Goal: Use online tool/utility: Utilize a website feature to perform a specific function

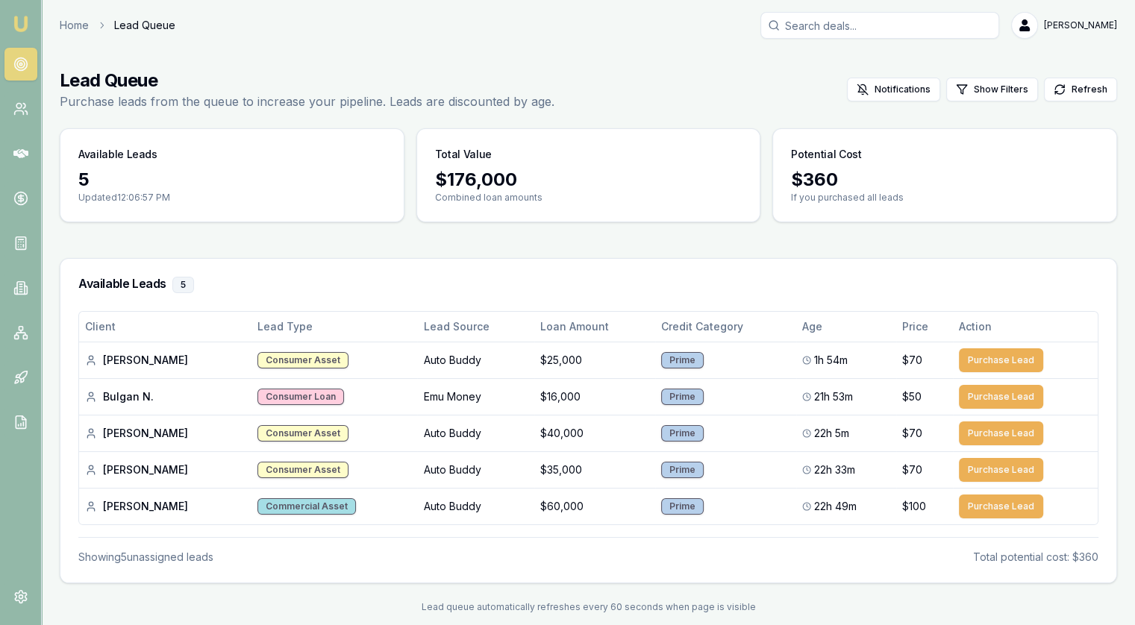
drag, startPoint x: 0, startPoint y: 0, endPoint x: 28, endPoint y: 69, distance: 74.7
click at [28, 69] on link at bounding box center [20, 64] width 33 height 33
click at [551, 60] on main "Lead Queue Purchase leads from the queue to increase your pipeline. Leads are d…" at bounding box center [588, 341] width 1093 height 580
click at [24, 376] on icon at bounding box center [20, 377] width 15 height 15
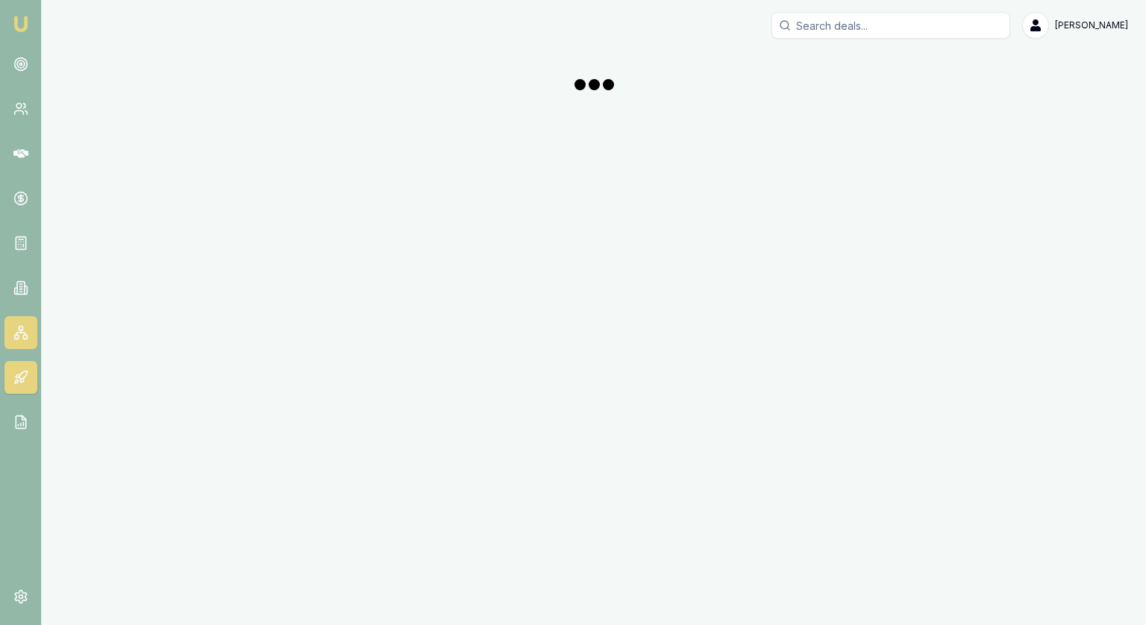
click at [28, 339] on link at bounding box center [20, 332] width 33 height 33
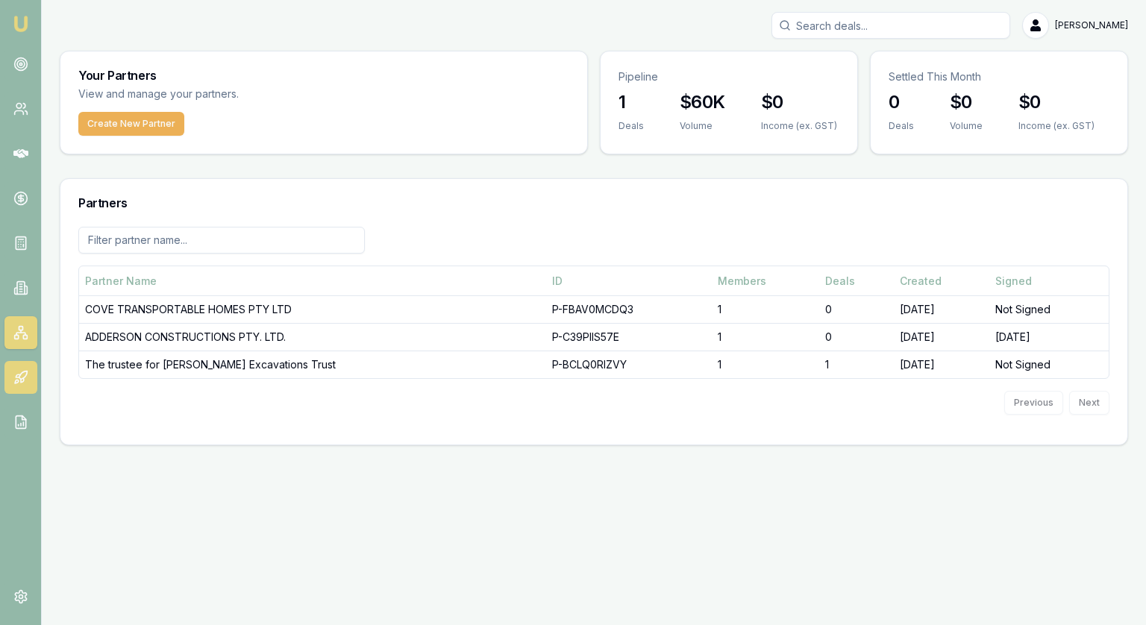
click at [30, 384] on link at bounding box center [20, 377] width 33 height 33
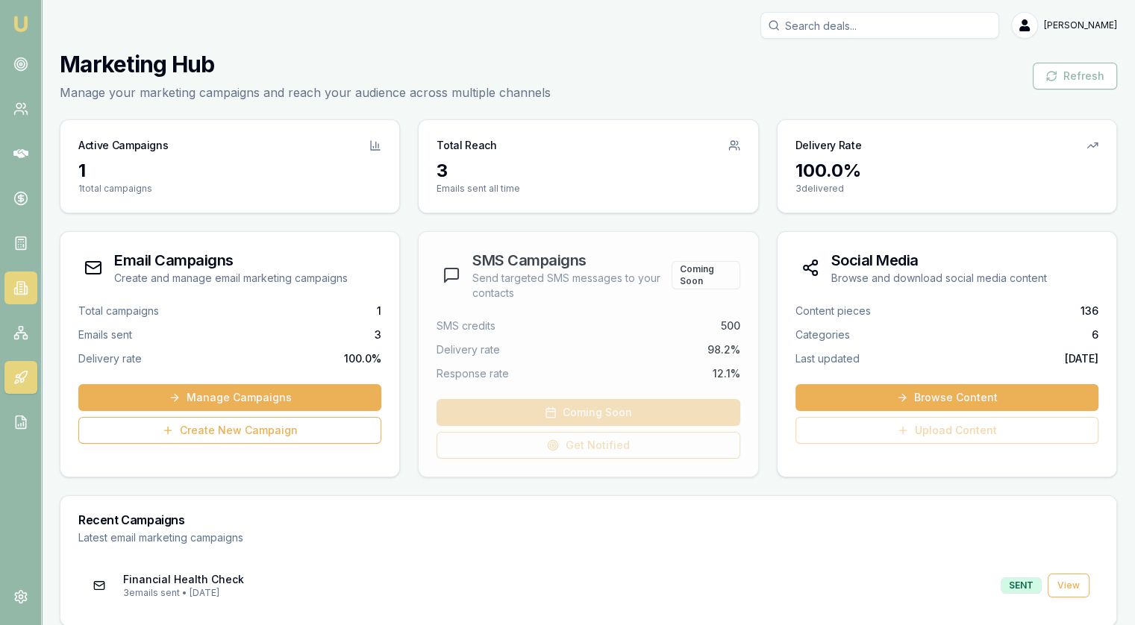
click at [22, 289] on icon at bounding box center [20, 288] width 15 height 15
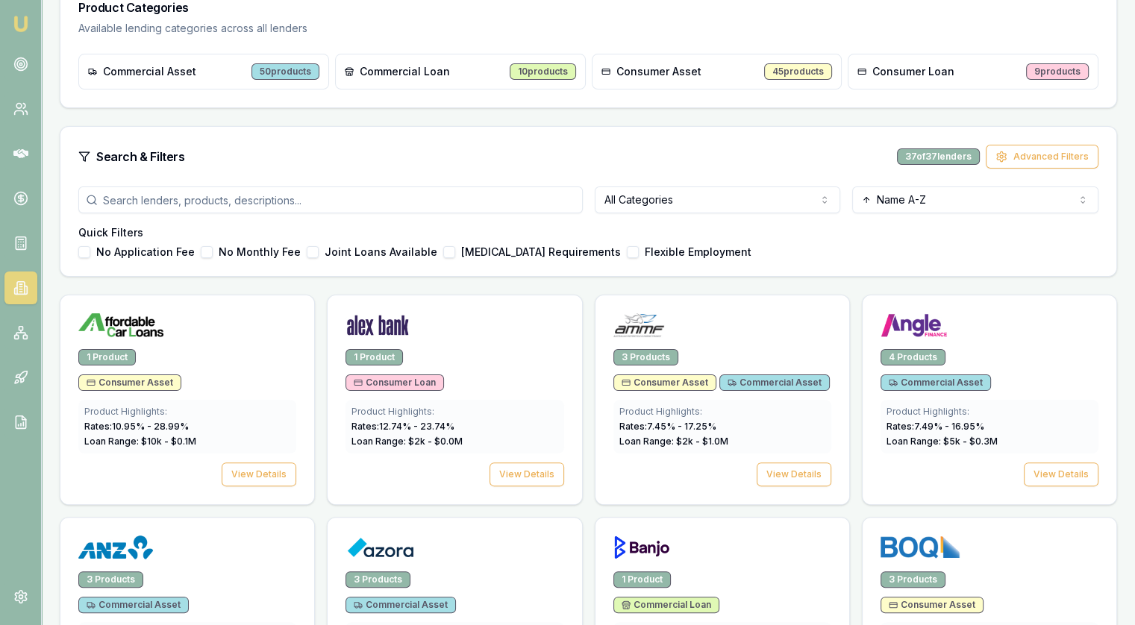
scroll to position [373, 0]
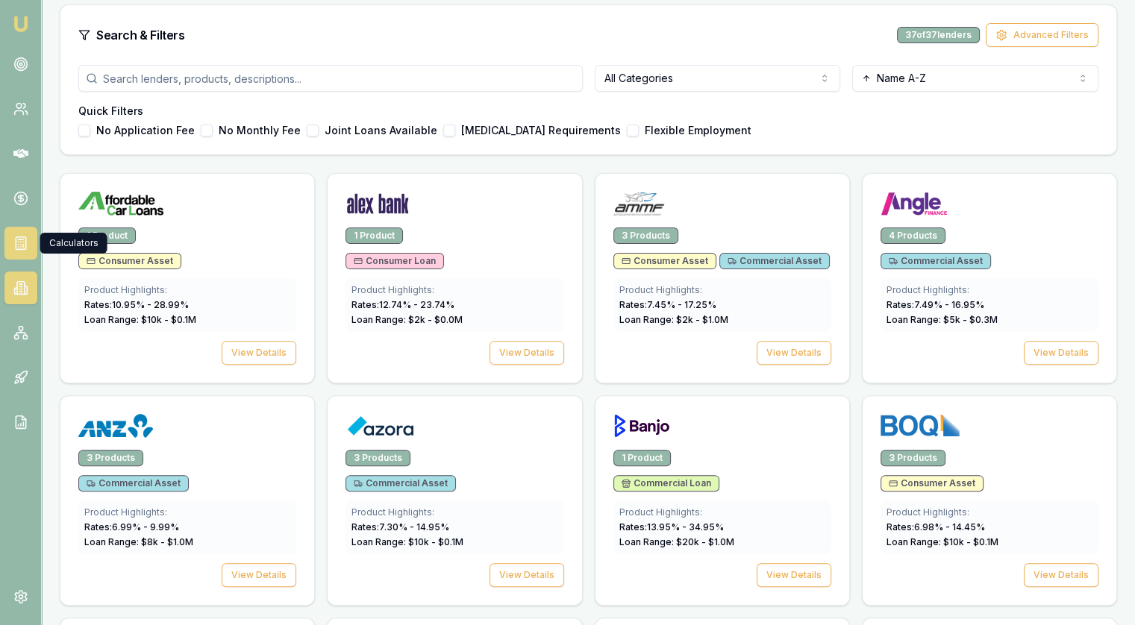
click at [10, 234] on link at bounding box center [20, 243] width 33 height 33
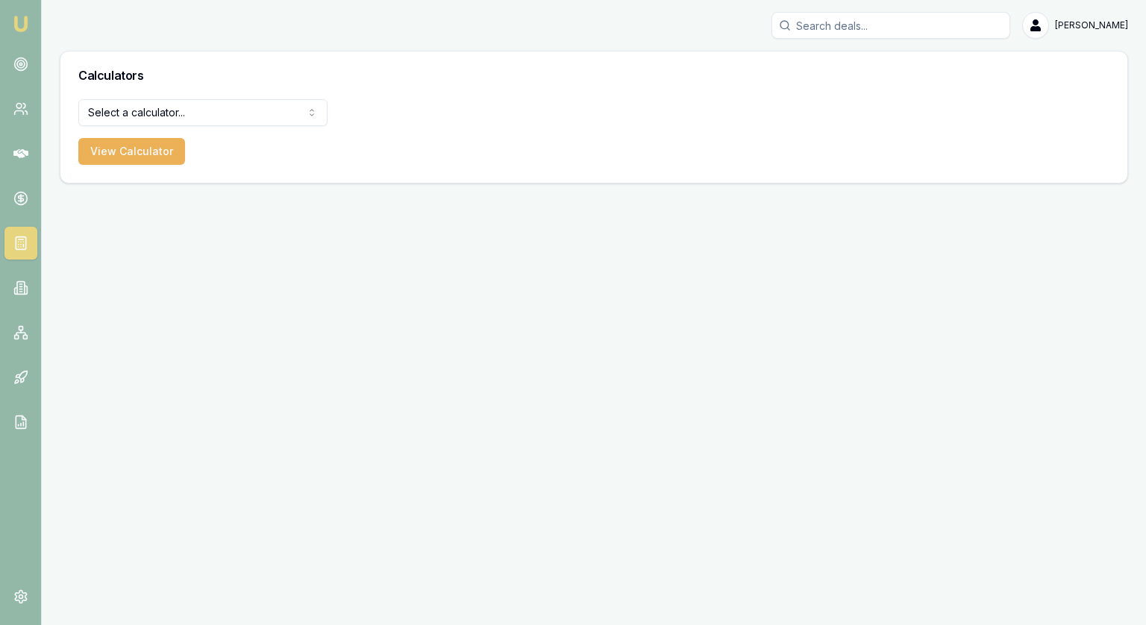
click at [188, 116] on html "[PERSON_NAME] [PERSON_NAME] Toggle Menu Calculators Select a calculator... Fina…" at bounding box center [573, 312] width 1146 height 625
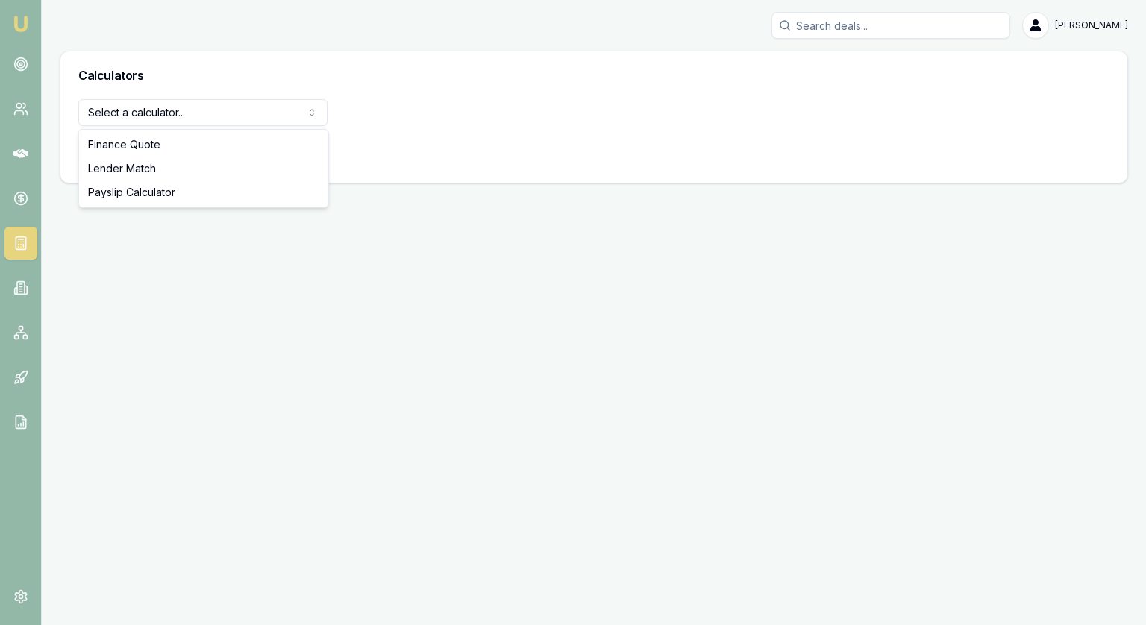
select select "lender-match"
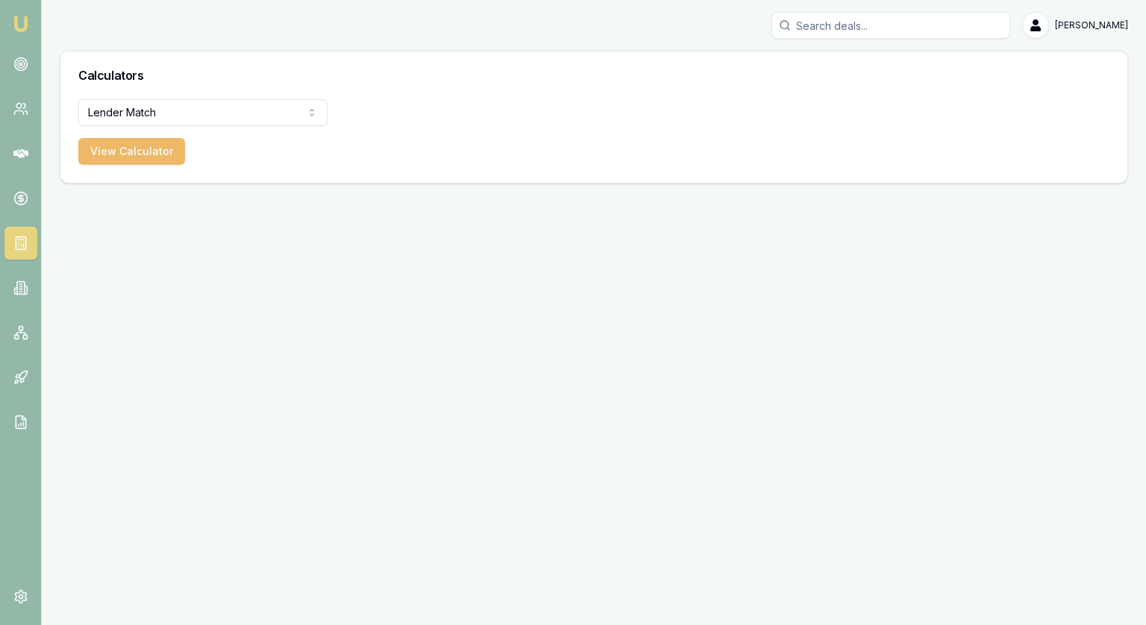
click at [149, 151] on button "View Calculator" at bounding box center [131, 151] width 107 height 27
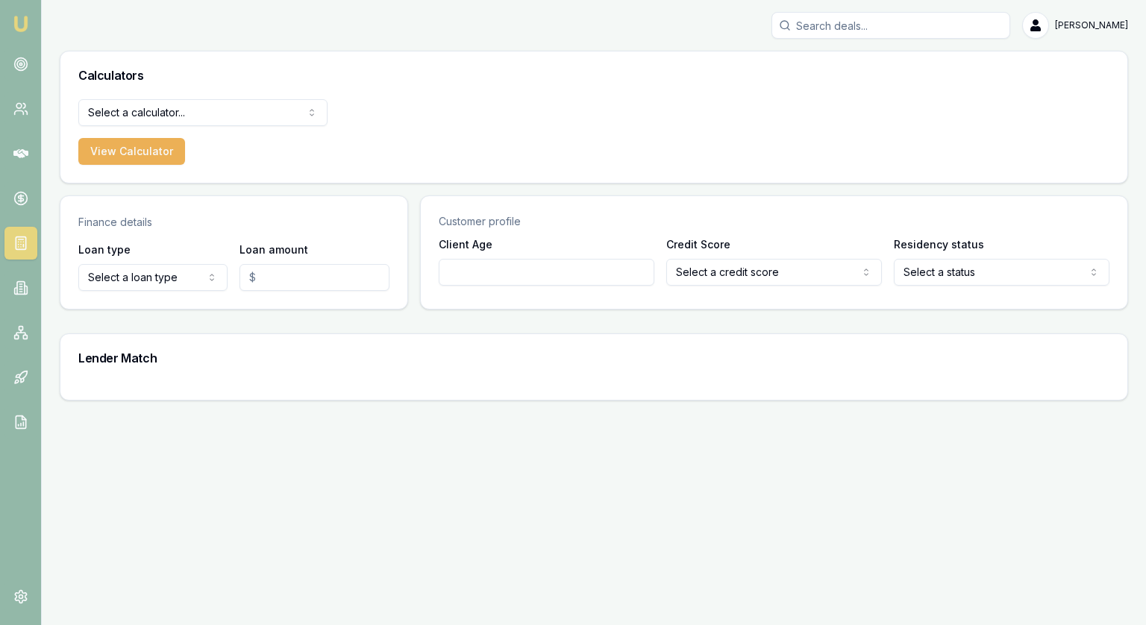
click at [145, 275] on html "[PERSON_NAME] [PERSON_NAME] Toggle Menu Calculators Select a calculator... Fina…" at bounding box center [573, 312] width 1146 height 625
select select "CONSUMER_ASSET"
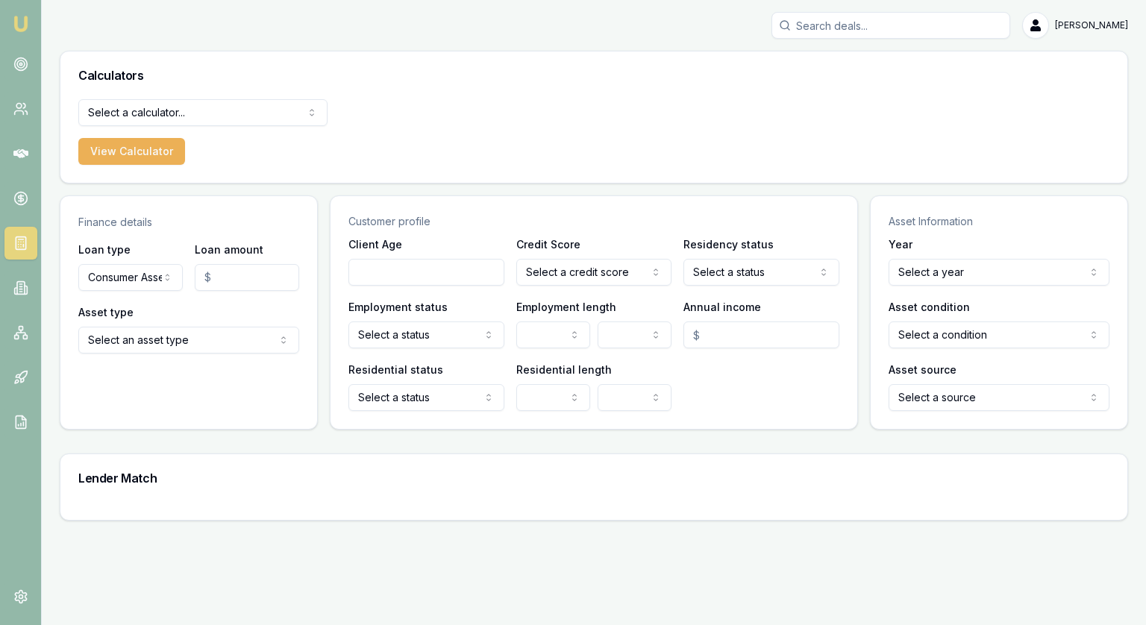
click at [253, 283] on input "Loan amount" at bounding box center [247, 277] width 104 height 27
click at [231, 339] on html "[PERSON_NAME] [PERSON_NAME] Toggle Menu Calculators Select a calculator... Fina…" at bounding box center [573, 312] width 1146 height 625
type input "$60,000.00"
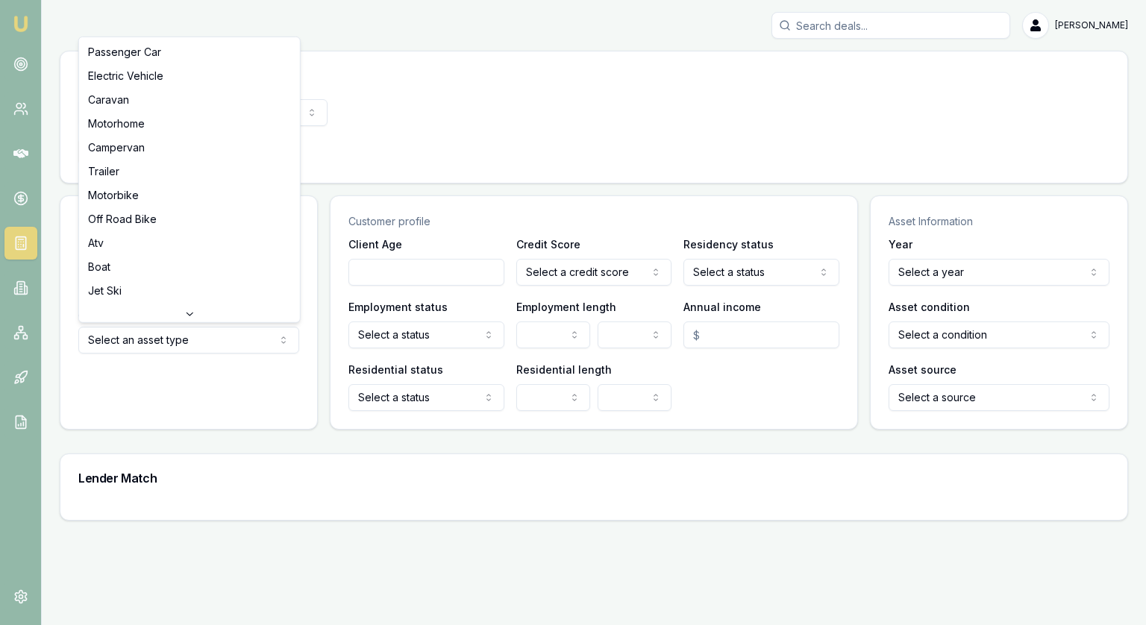
select select "CARAVAN"
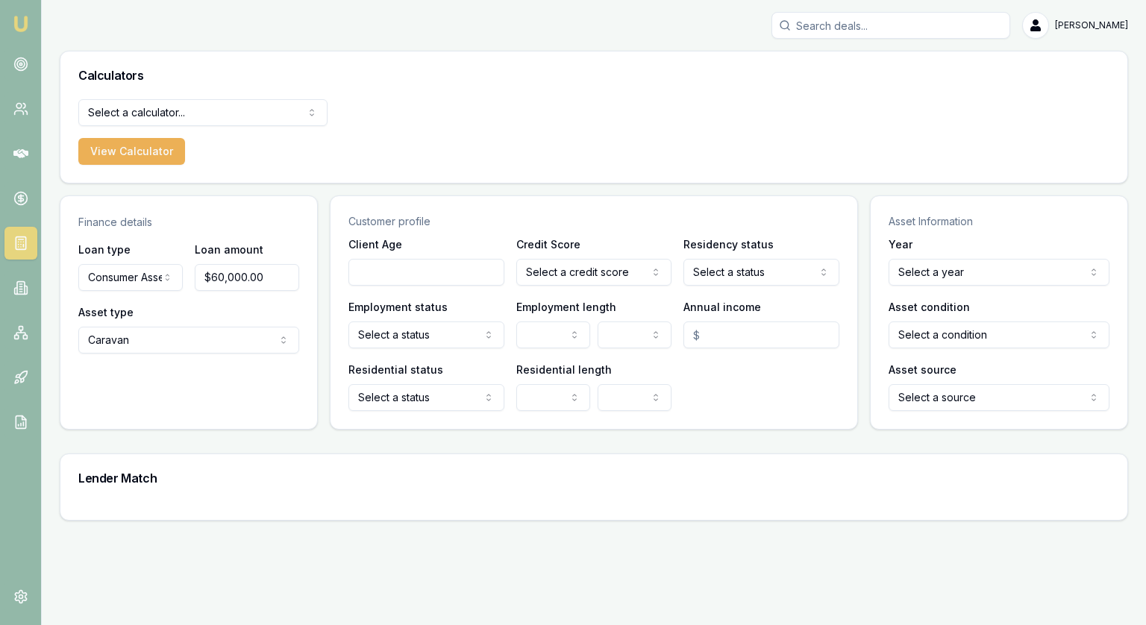
click at [403, 263] on input "Client Age" at bounding box center [426, 272] width 156 height 27
type input "35"
click at [587, 276] on html "[PERSON_NAME] [PERSON_NAME] Toggle Menu Calculators Select a calculator... Fina…" at bounding box center [573, 312] width 1146 height 625
select select "EXCELLENT"
click at [789, 272] on html "[PERSON_NAME] [PERSON_NAME] Toggle Menu Calculators Select a calculator... Fina…" at bounding box center [573, 312] width 1146 height 625
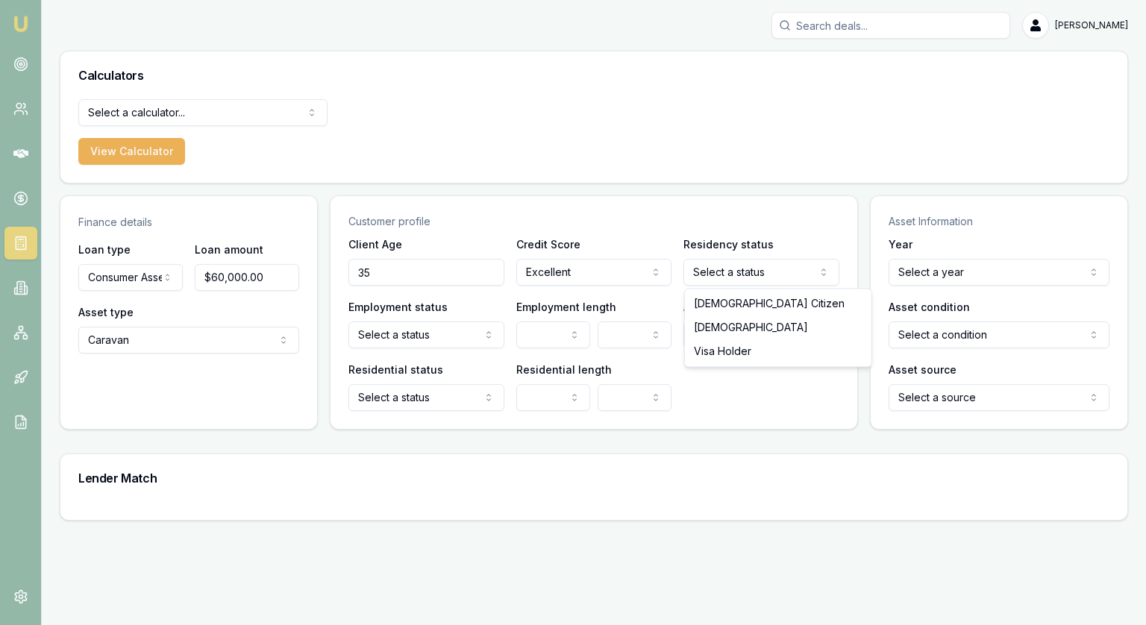
select select "[DEMOGRAPHIC_DATA]"
click at [373, 338] on html "[PERSON_NAME] [PERSON_NAME] Toggle Menu Calculators Select a calculator... Fina…" at bounding box center [573, 312] width 1146 height 625
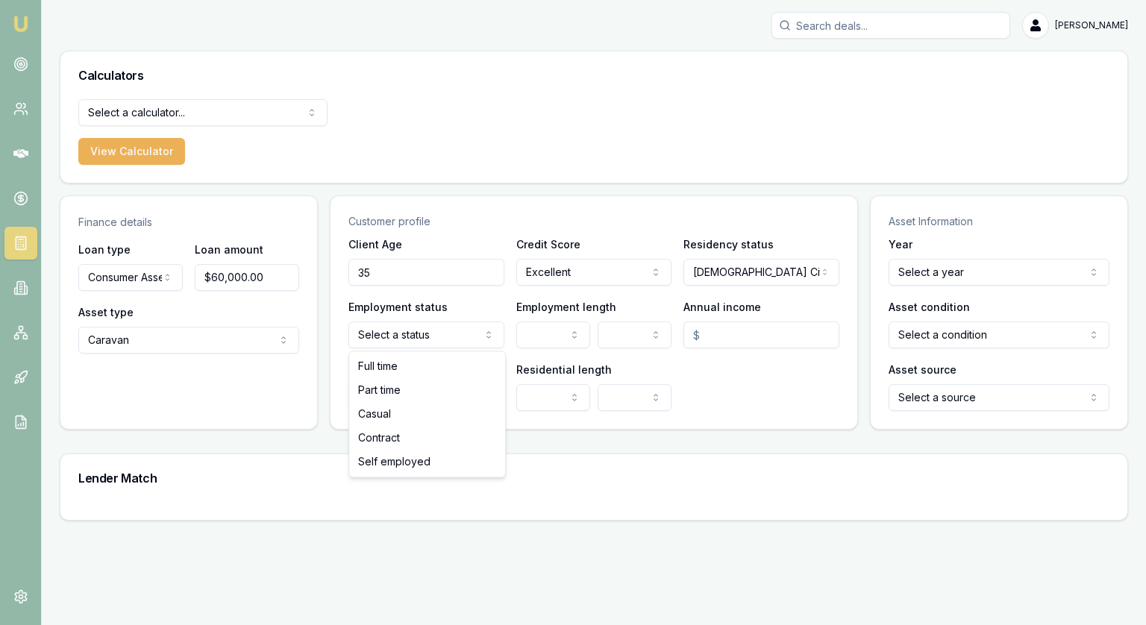
select select "FULL_TIME"
click at [534, 332] on html "[PERSON_NAME] [PERSON_NAME] Toggle Menu Calculators Select a calculator... Fina…" at bounding box center [573, 312] width 1146 height 625
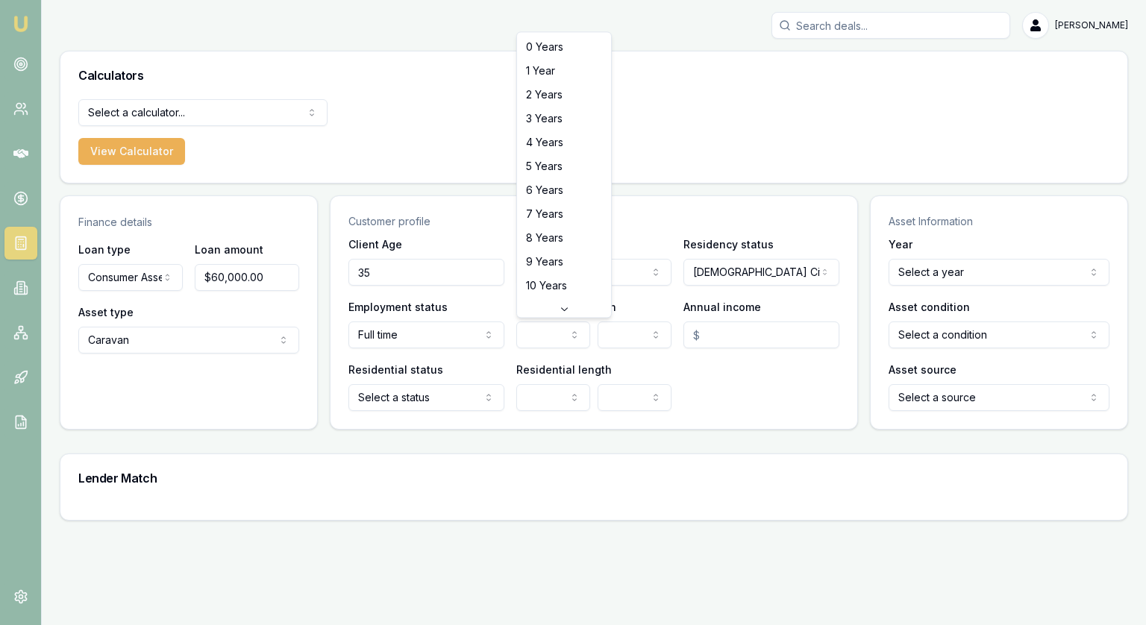
select select "5"
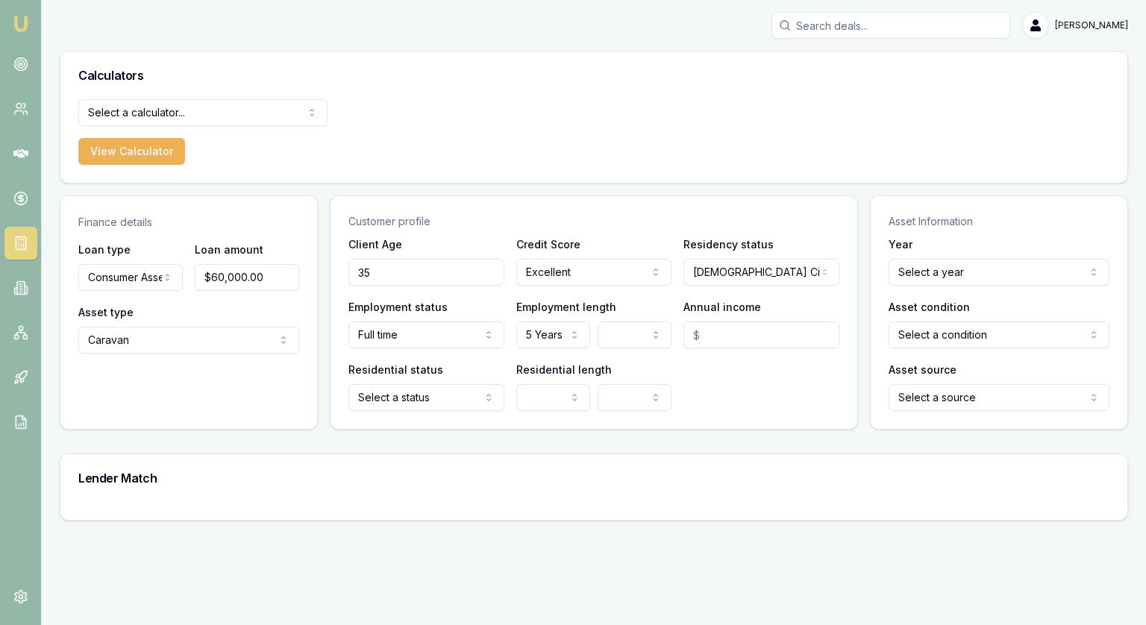
click at [720, 336] on input "Annual income" at bounding box center [761, 335] width 156 height 27
type input "$250,000.00"
click at [436, 398] on html "[PERSON_NAME] [PERSON_NAME] Toggle Menu Calculators Select a calculator... Fina…" at bounding box center [573, 312] width 1146 height 625
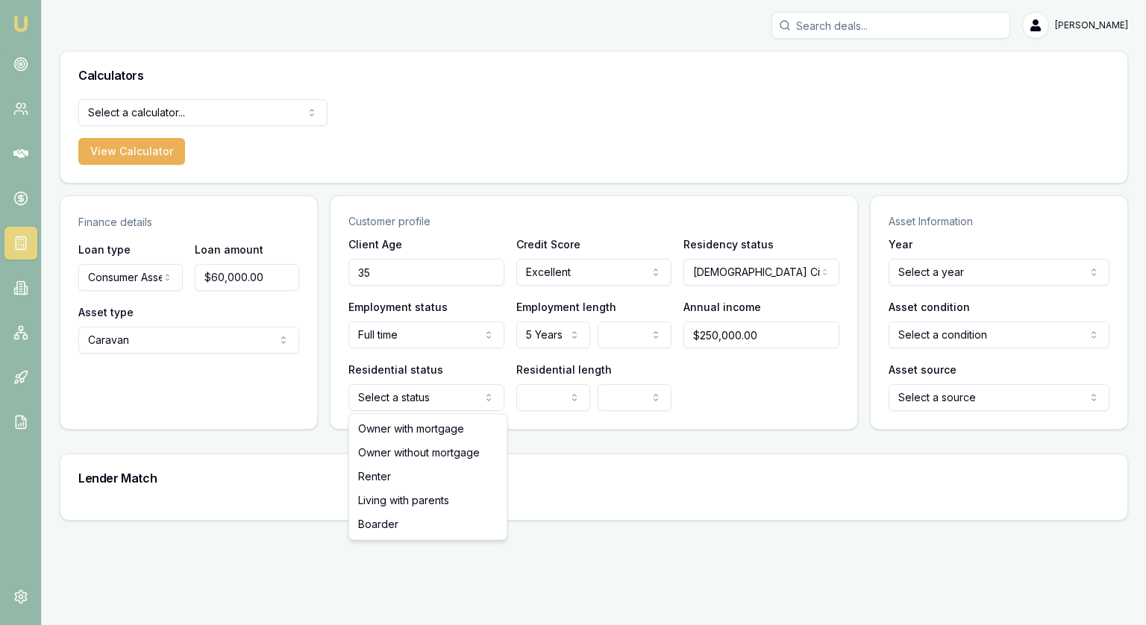
select select "OWNER_WITH_MORTGAGE"
click at [707, 336] on input "$250,000.00" at bounding box center [761, 335] width 156 height 27
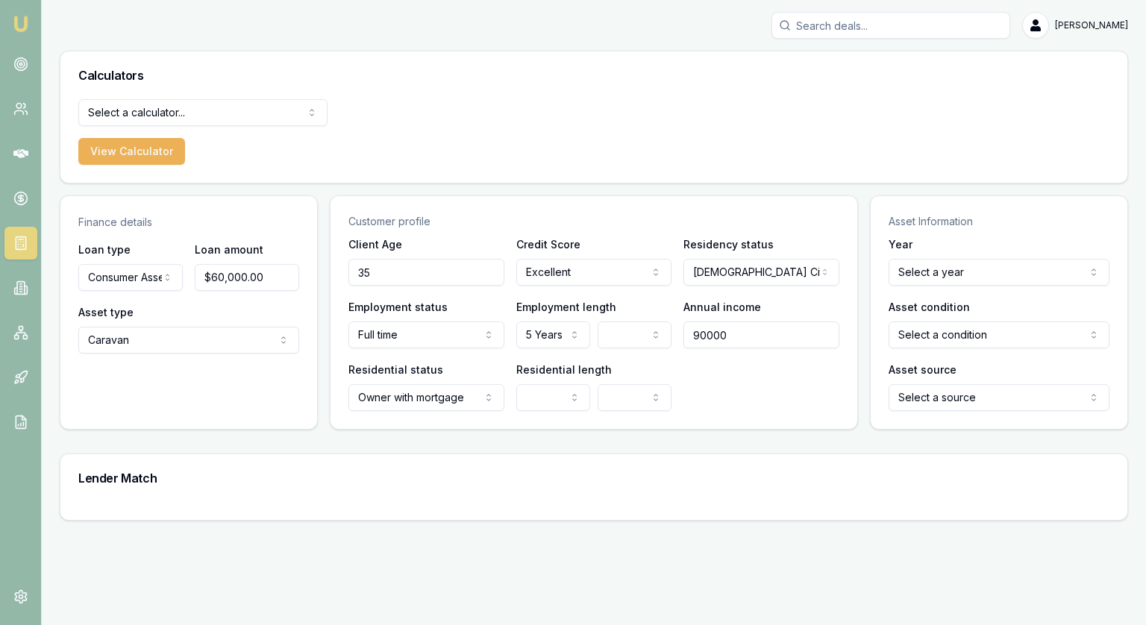
click at [552, 396] on html "[PERSON_NAME] [PERSON_NAME] Toggle Menu Calculators Select a calculator... Fina…" at bounding box center [573, 312] width 1146 height 625
type input "$90,000.00"
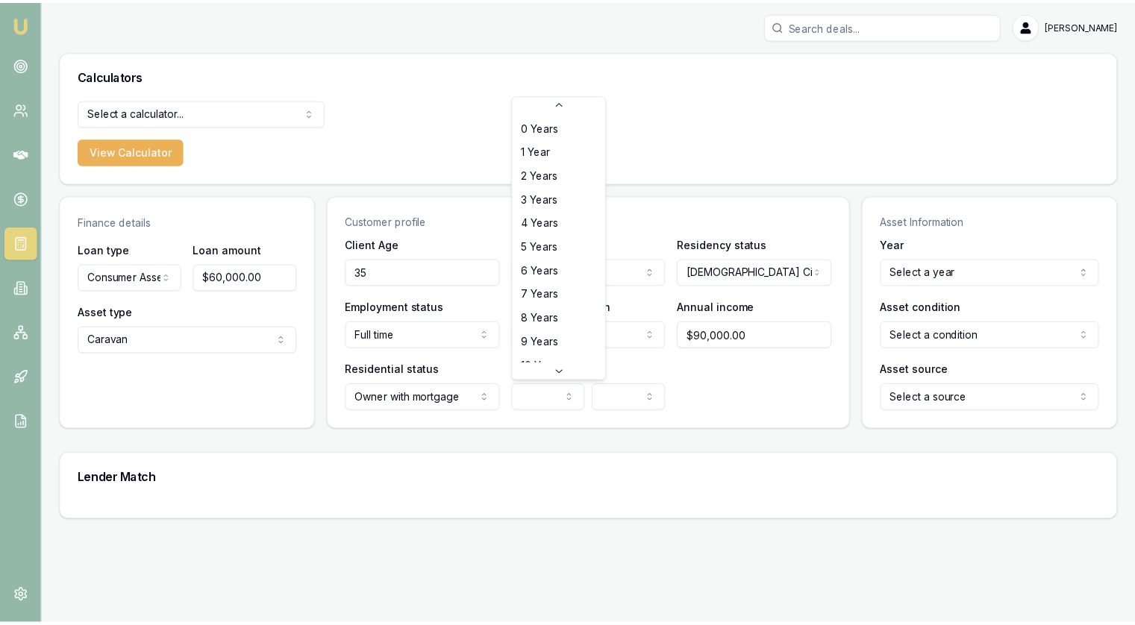
scroll to position [48, 0]
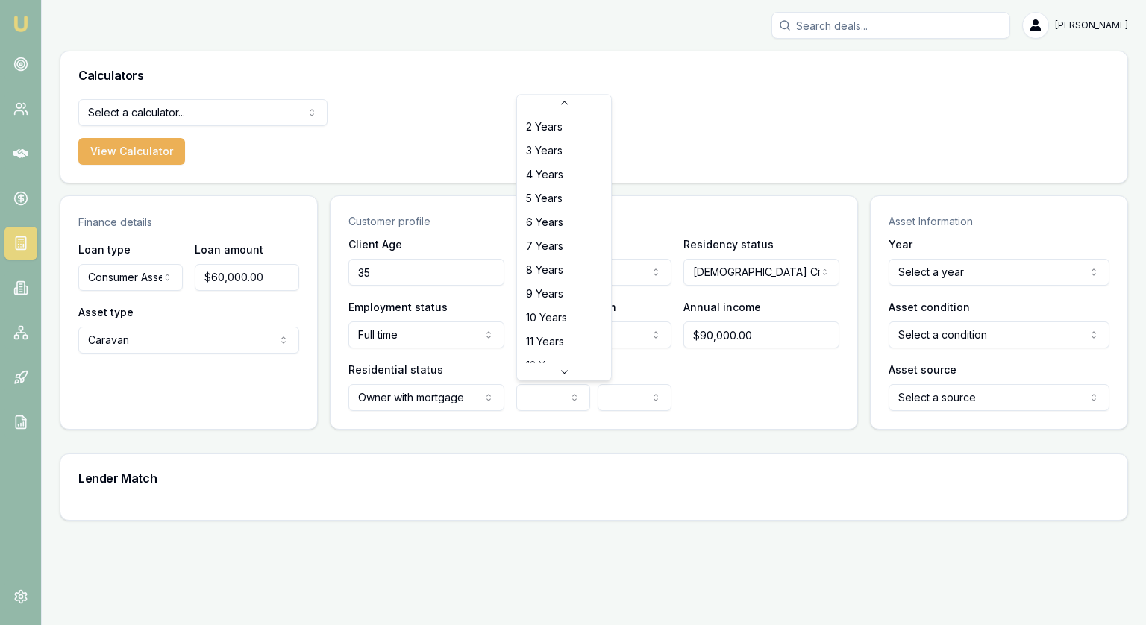
select select "5"
click at [779, 372] on div "Residential status Owner with mortgage Owner with mortgage Owner without mortga…" at bounding box center [593, 385] width 491 height 51
click at [964, 271] on html "[PERSON_NAME] [PERSON_NAME] Toggle Menu Calculators Select a calculator... Fina…" at bounding box center [573, 312] width 1146 height 625
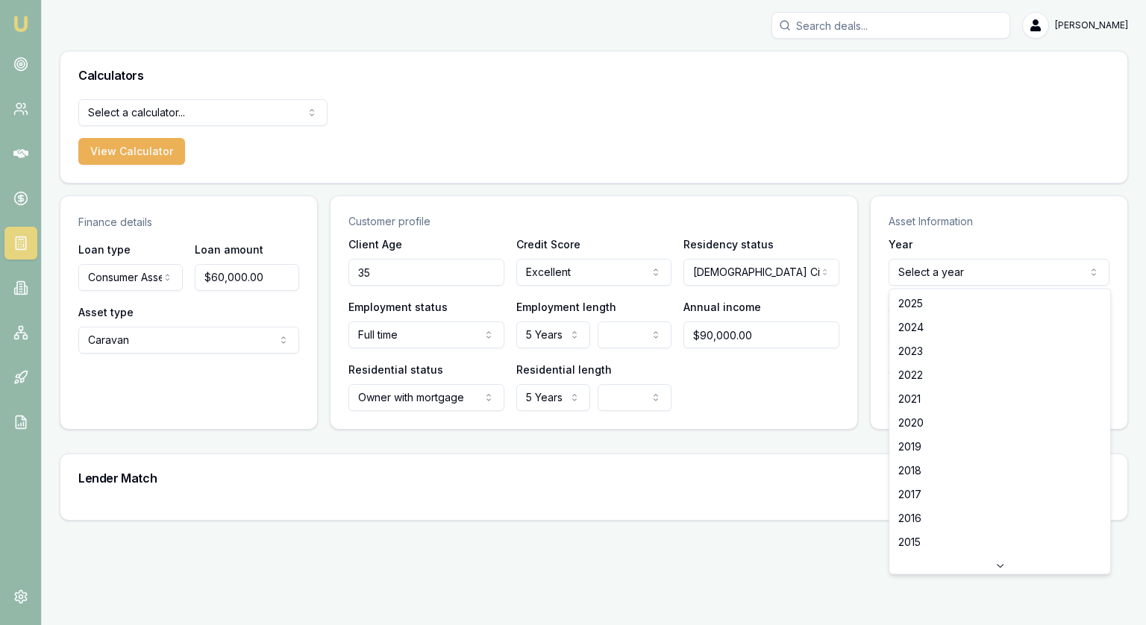
select select "2024"
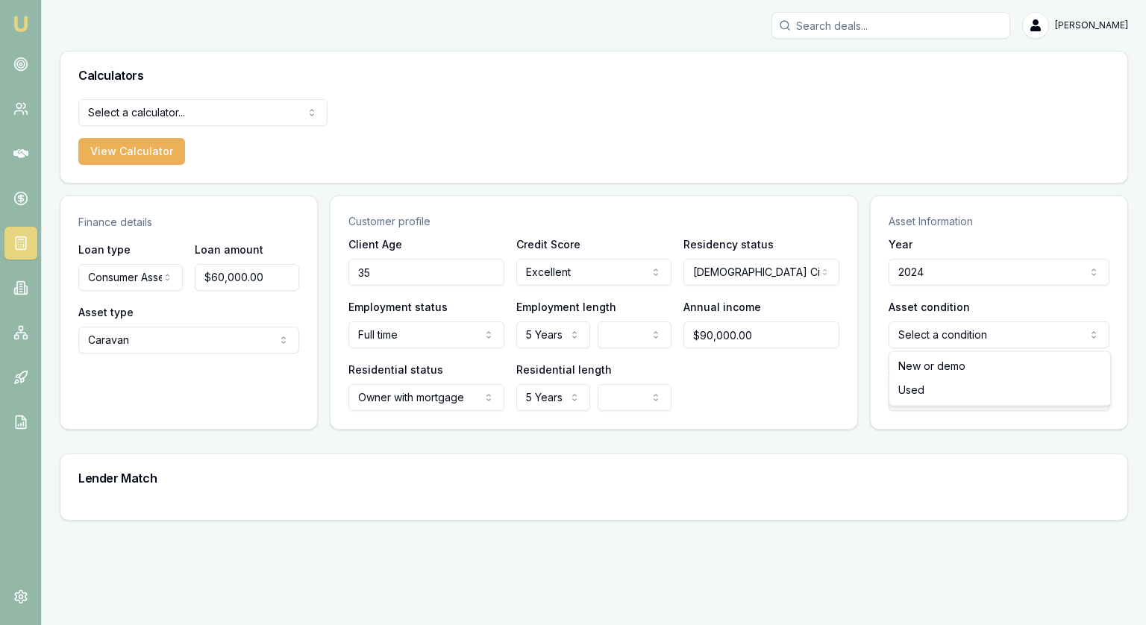
click at [950, 338] on html "[PERSON_NAME] [PERSON_NAME] Toggle Menu Calculators Select a calculator... Fina…" at bounding box center [573, 312] width 1146 height 625
select select "NEW_OR_DEMO"
click at [942, 400] on html "[PERSON_NAME] [PERSON_NAME] Toggle Menu Calculators Select a calculator... Fina…" at bounding box center [573, 312] width 1146 height 625
select select "DEALER"
click at [468, 442] on main "Finance details Loan type Consumer Asset Consumer Loan Consumer Asset Commercia…" at bounding box center [594, 357] width 1068 height 325
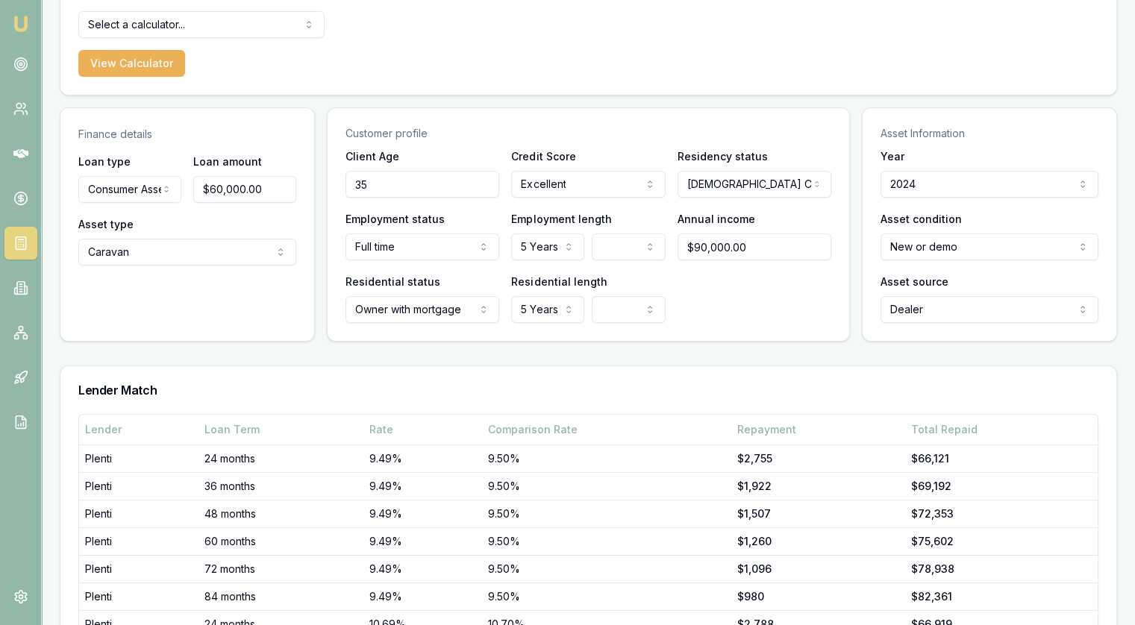
scroll to position [149, 0]
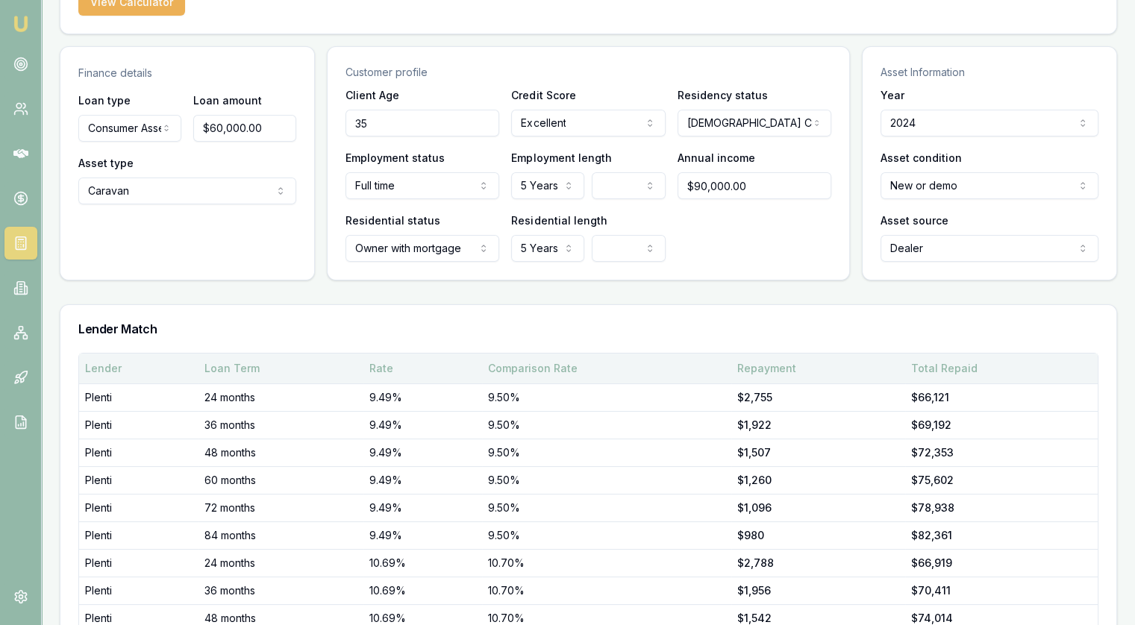
click at [380, 369] on div "Rate" at bounding box center [422, 368] width 107 height 15
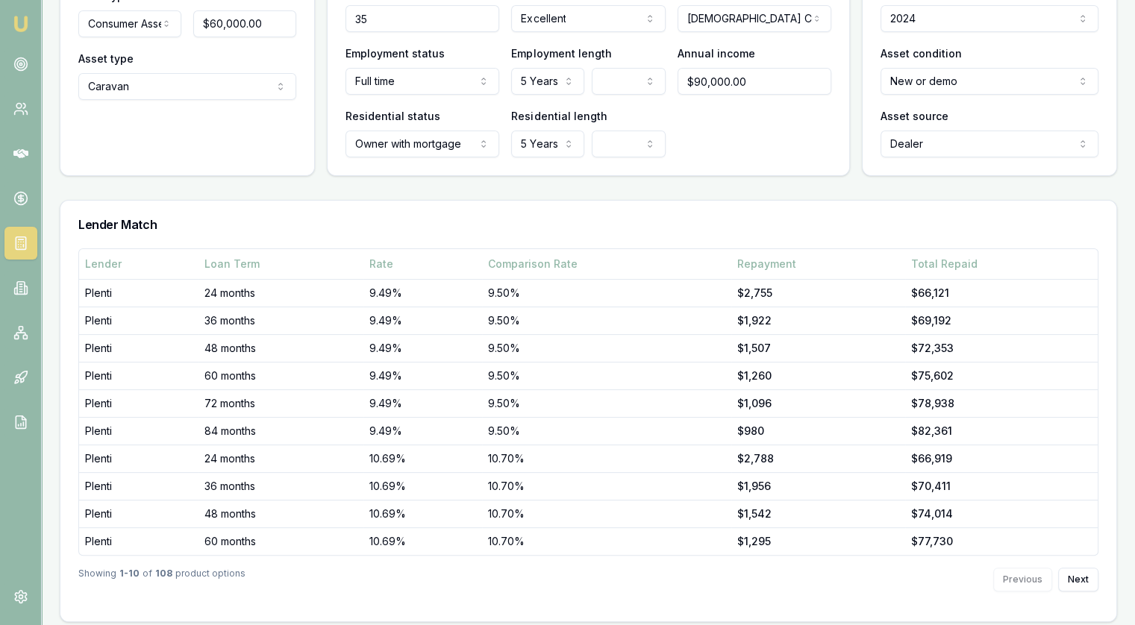
scroll to position [260, 0]
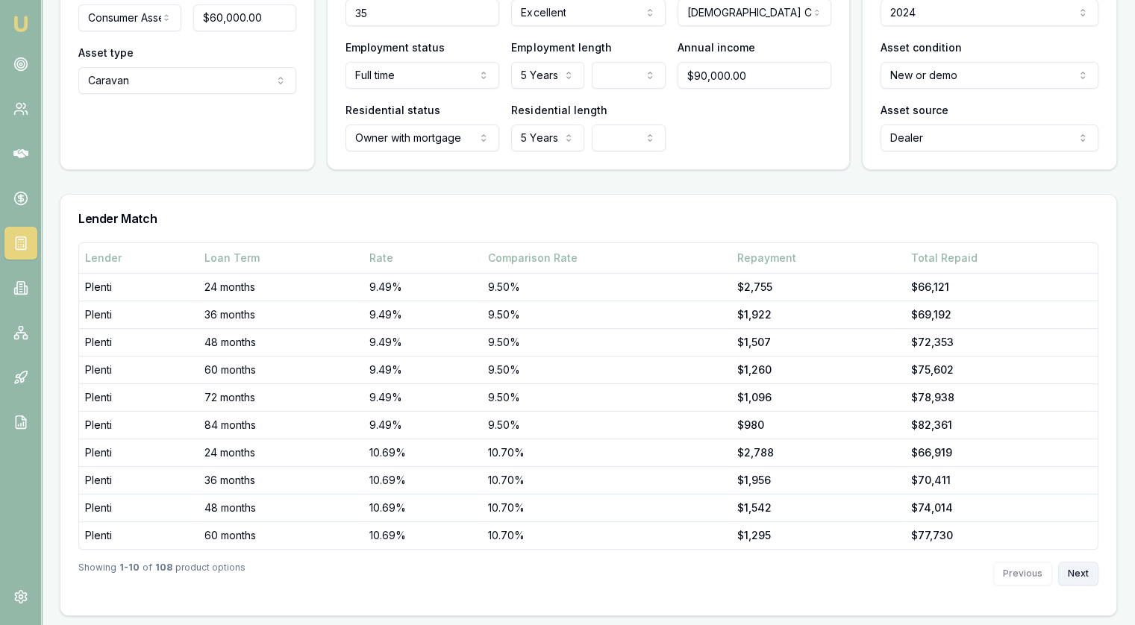
click at [1083, 572] on button "Next" at bounding box center [1078, 574] width 40 height 24
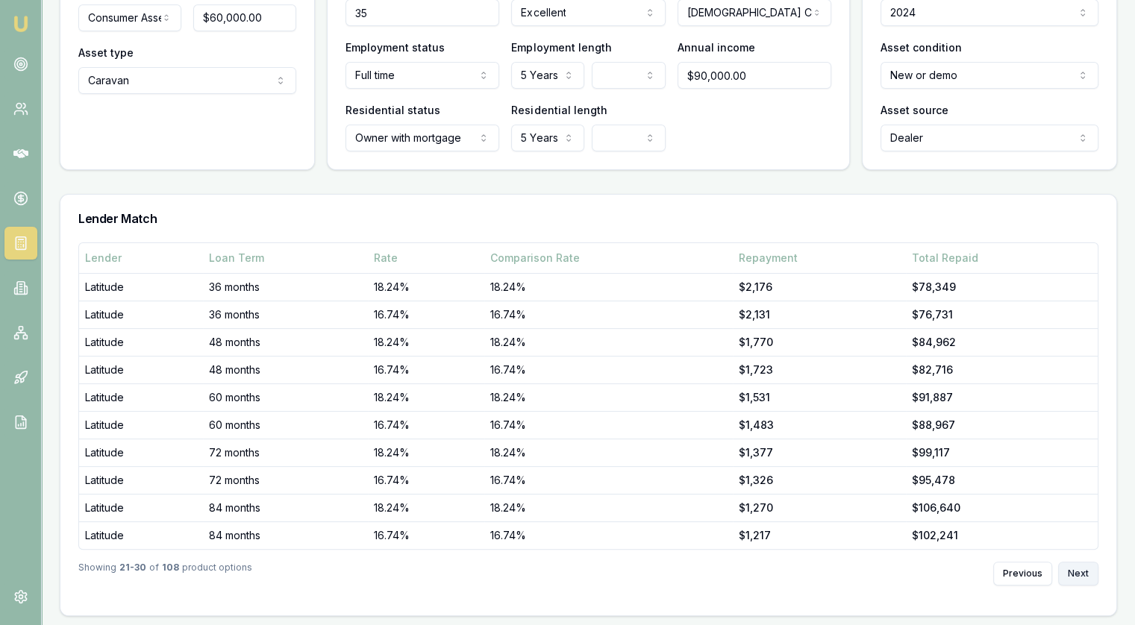
click at [1083, 572] on button "Next" at bounding box center [1078, 574] width 40 height 24
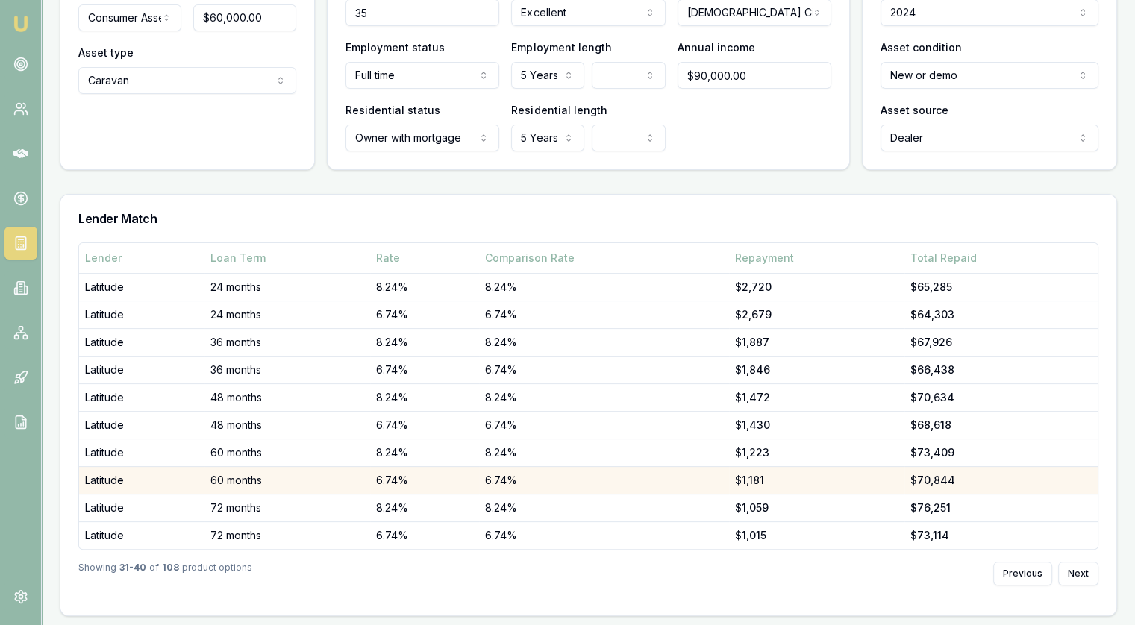
click at [426, 483] on td "6.74%" at bounding box center [424, 480] width 109 height 28
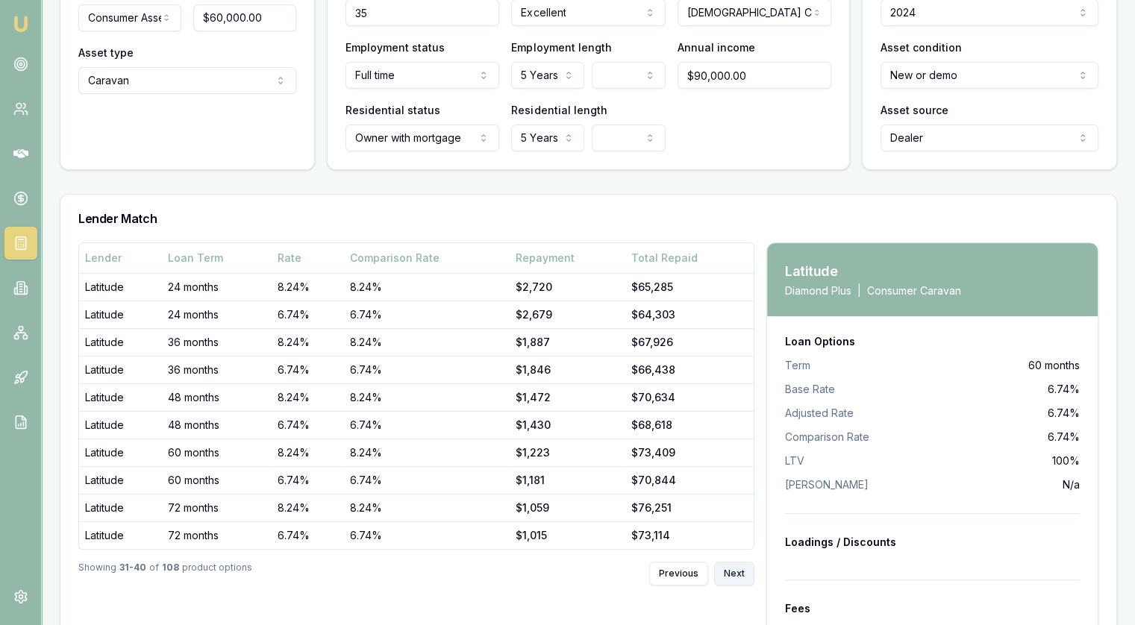
click at [742, 570] on button "Next" at bounding box center [734, 574] width 40 height 24
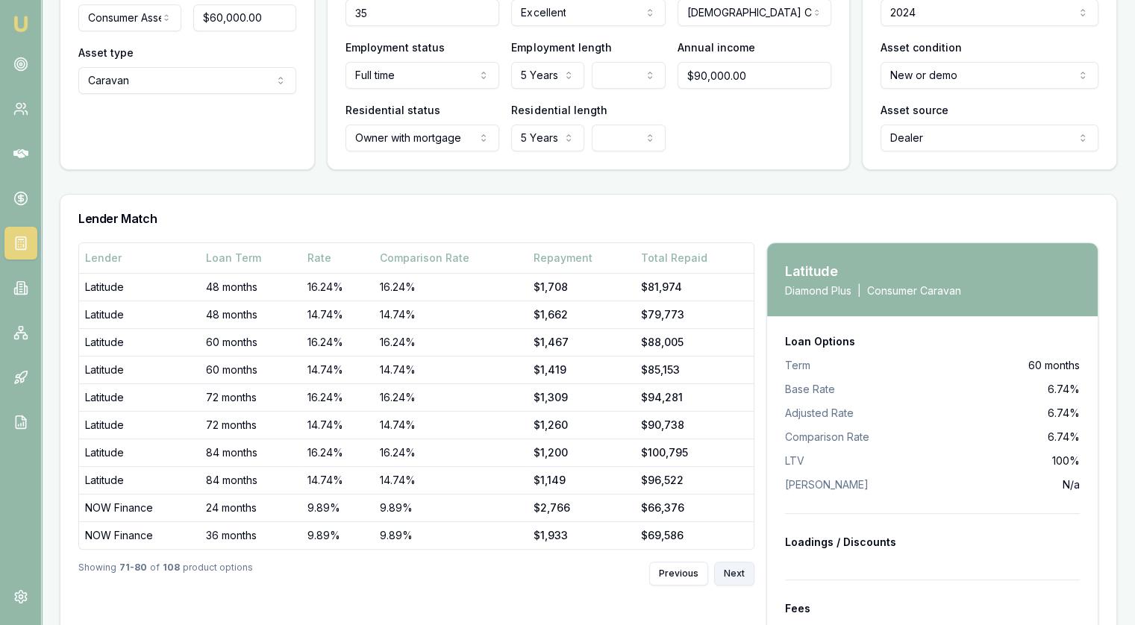
click at [742, 570] on button "Next" at bounding box center [734, 574] width 40 height 24
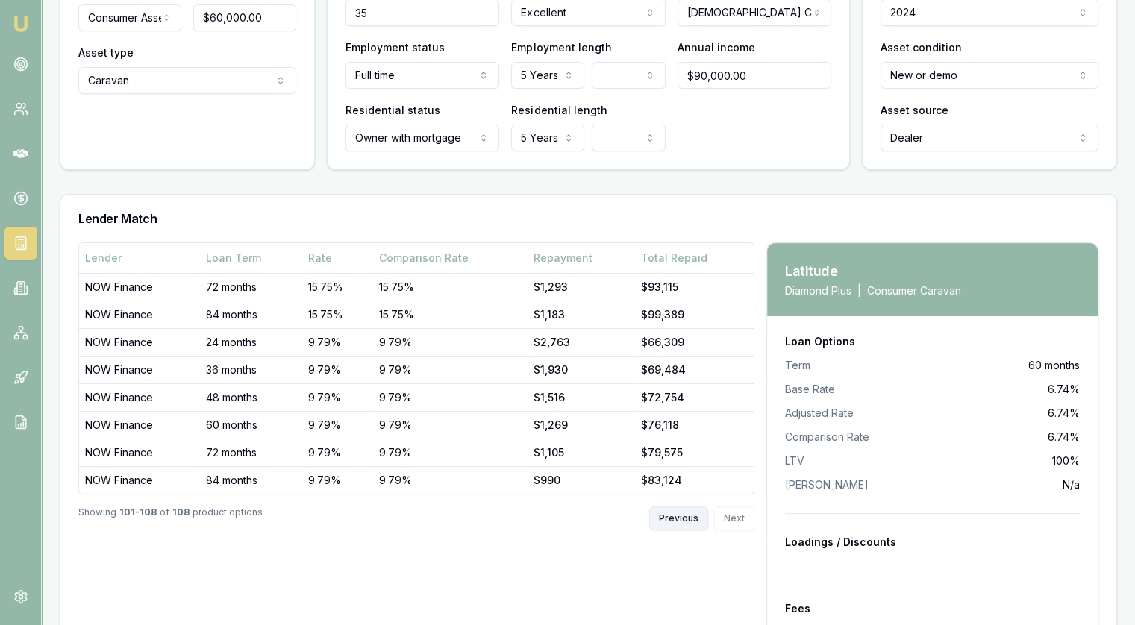
click at [671, 515] on button "Previous" at bounding box center [678, 519] width 59 height 24
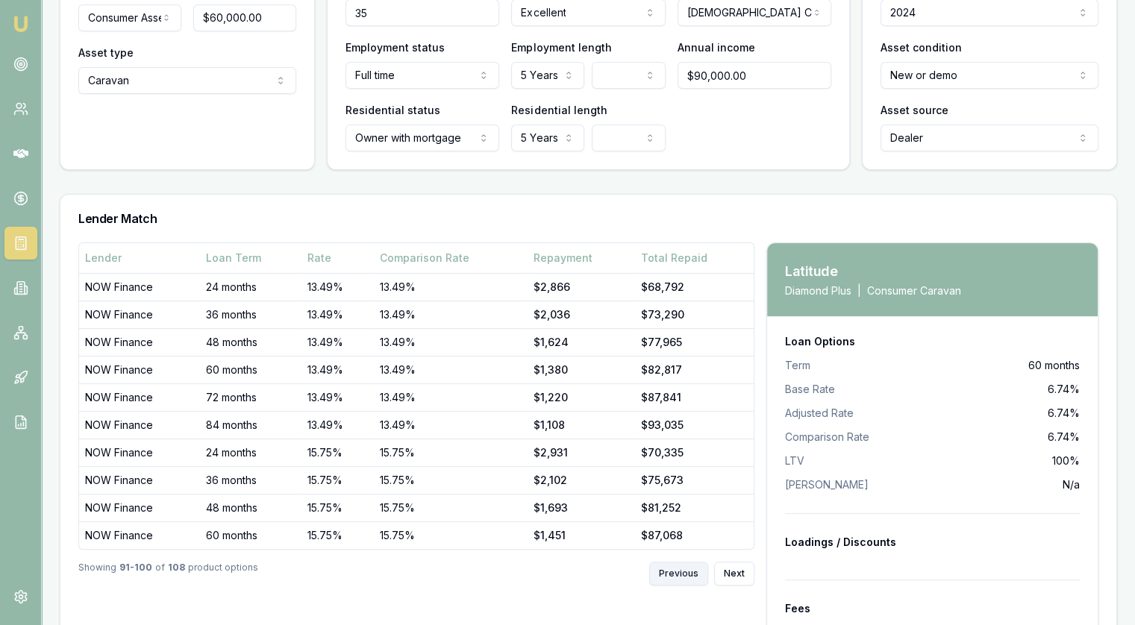
click at [690, 565] on button "Previous" at bounding box center [678, 574] width 59 height 24
click at [689, 571] on button "Previous" at bounding box center [678, 574] width 59 height 24
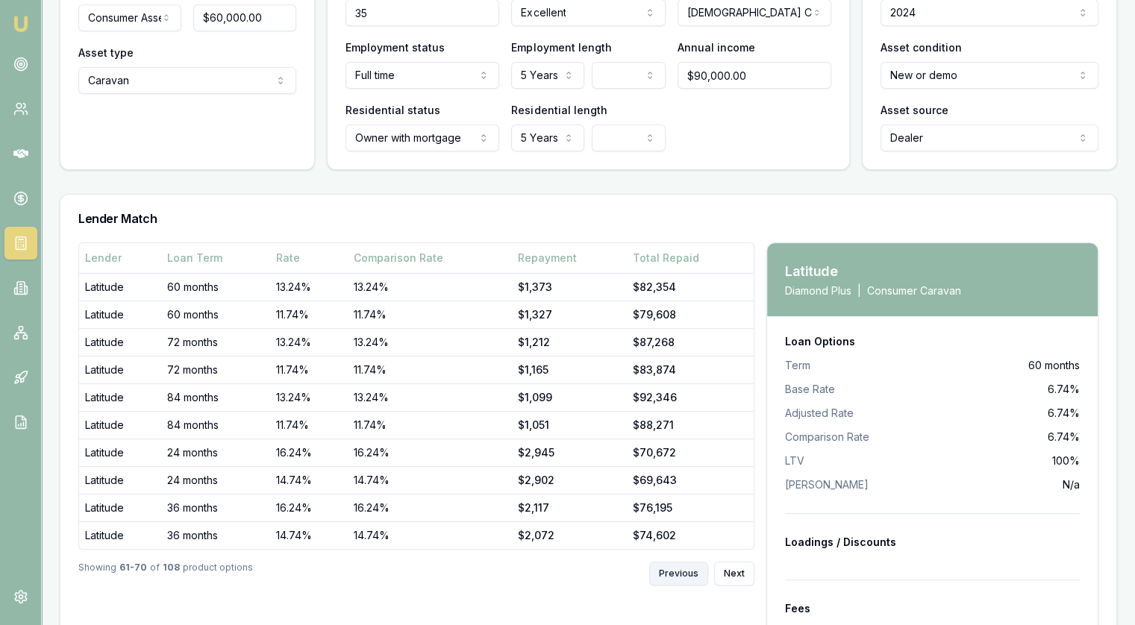
click at [689, 571] on button "Previous" at bounding box center [678, 574] width 59 height 24
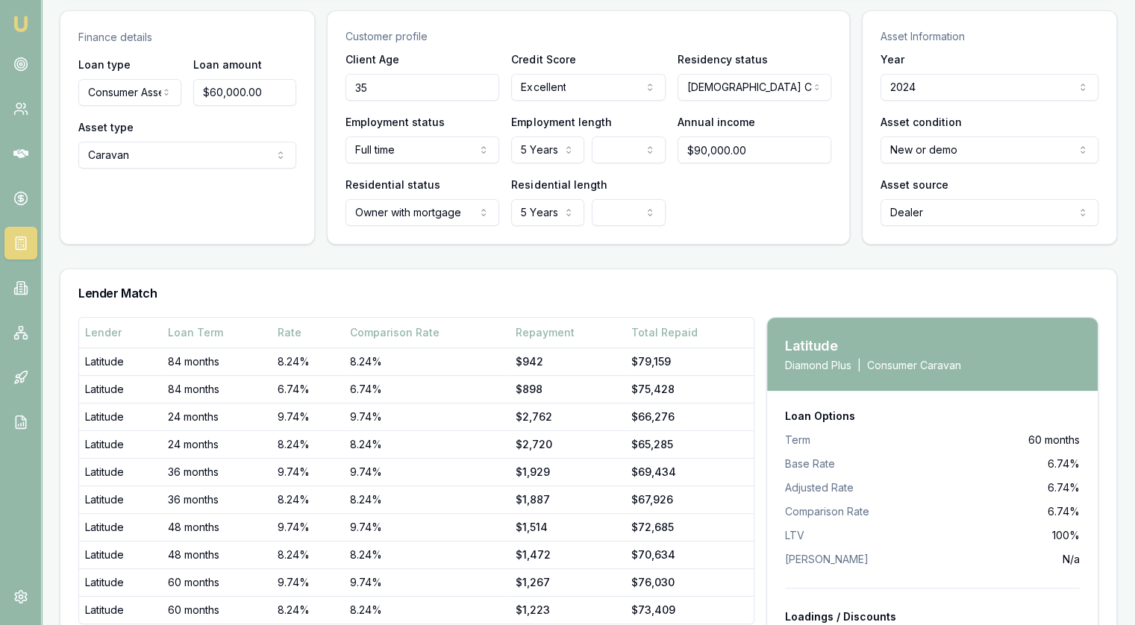
scroll to position [0, 0]
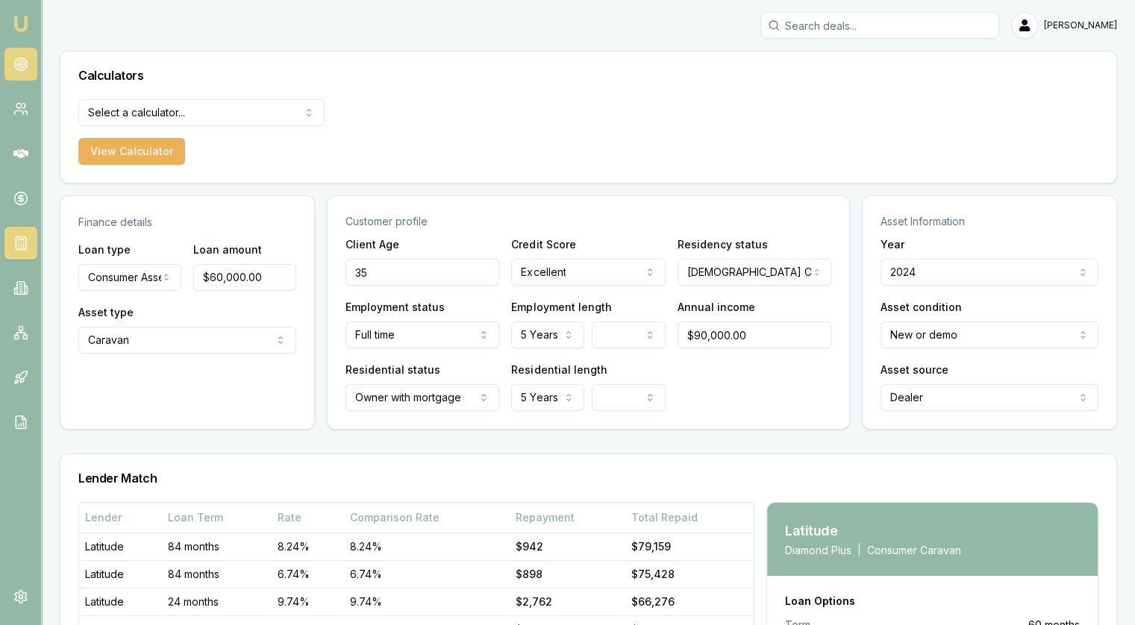
click at [9, 65] on link at bounding box center [20, 64] width 33 height 33
